Goal: Information Seeking & Learning: Learn about a topic

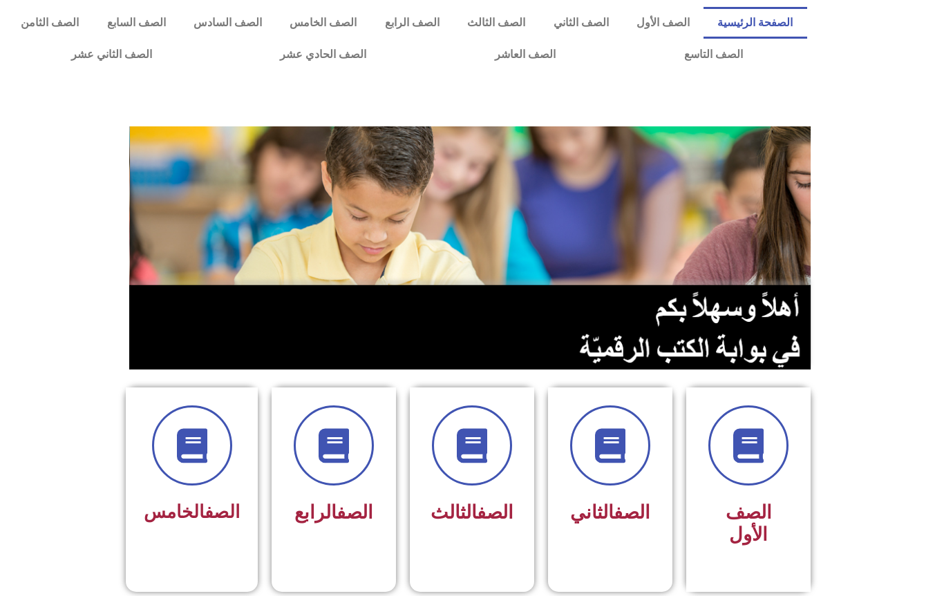
click at [363, 468] on span at bounding box center [334, 445] width 80 height 80
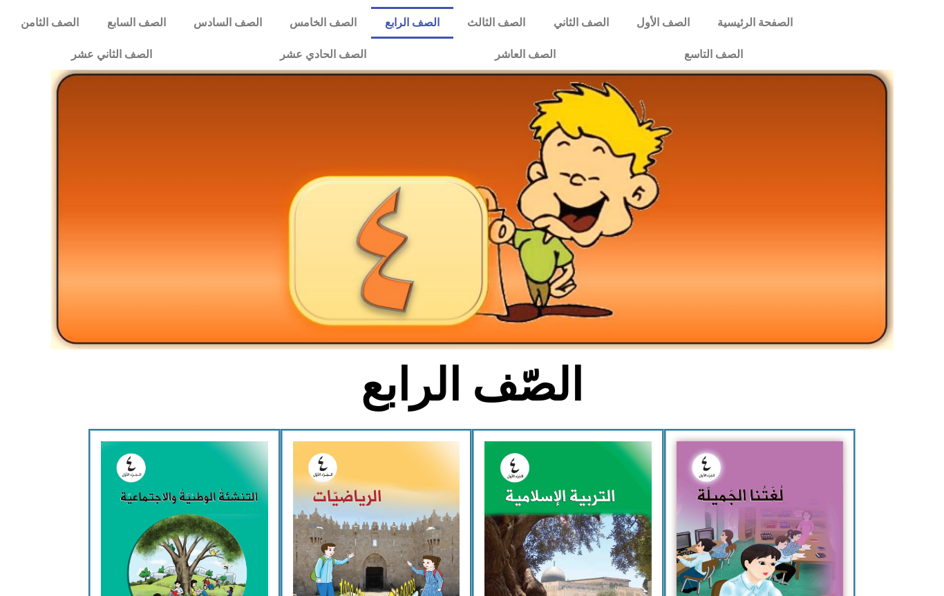
click at [590, 539] on img at bounding box center [567, 544] width 167 height 207
